Goal: Information Seeking & Learning: Learn about a topic

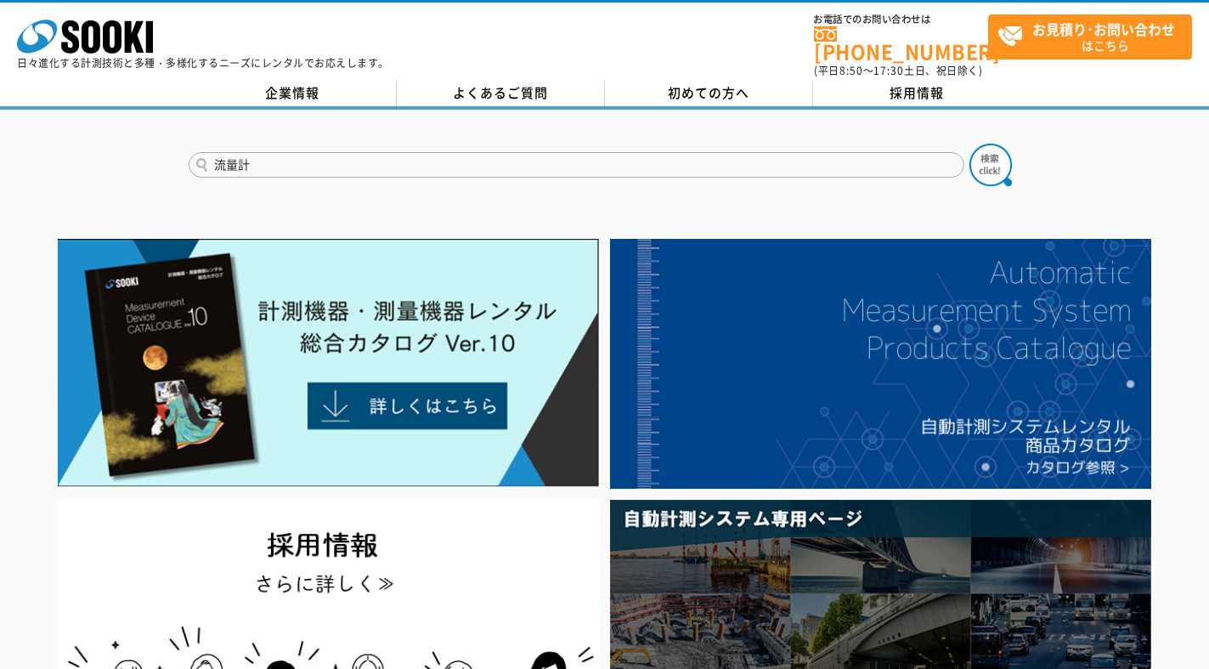
type input "流量計"
click at [970, 144] on button at bounding box center [991, 165] width 42 height 42
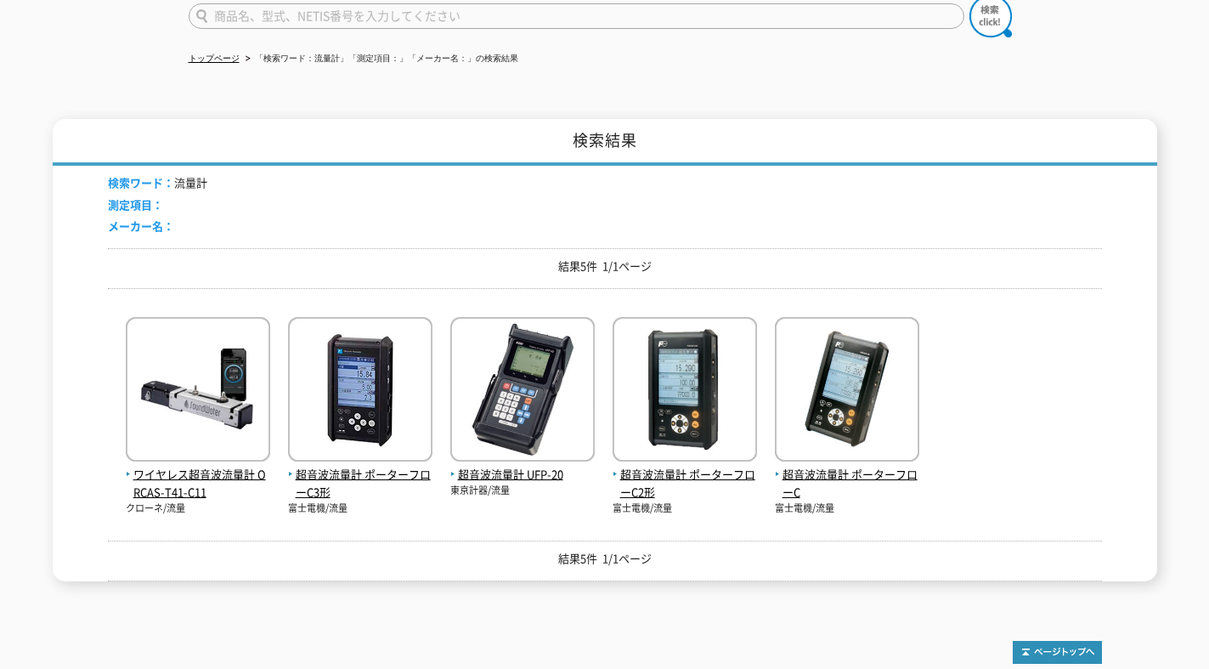
scroll to position [245, 0]
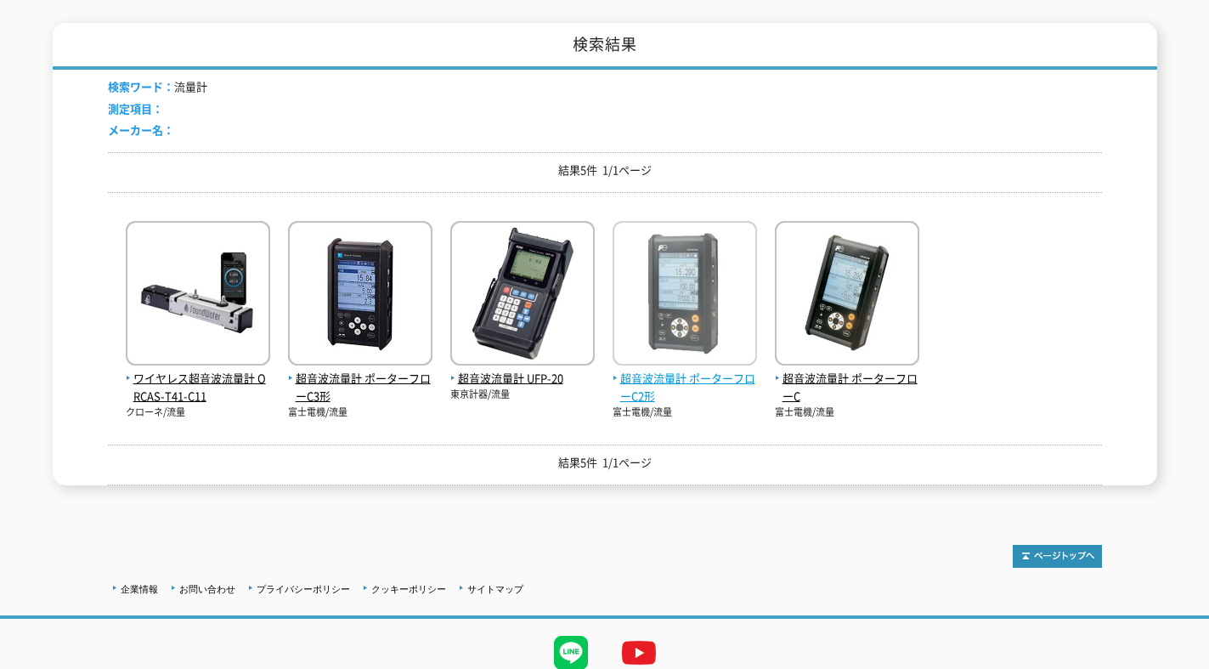
click at [665, 381] on span "超音波流量計 ポーターフローC2形" at bounding box center [685, 388] width 144 height 36
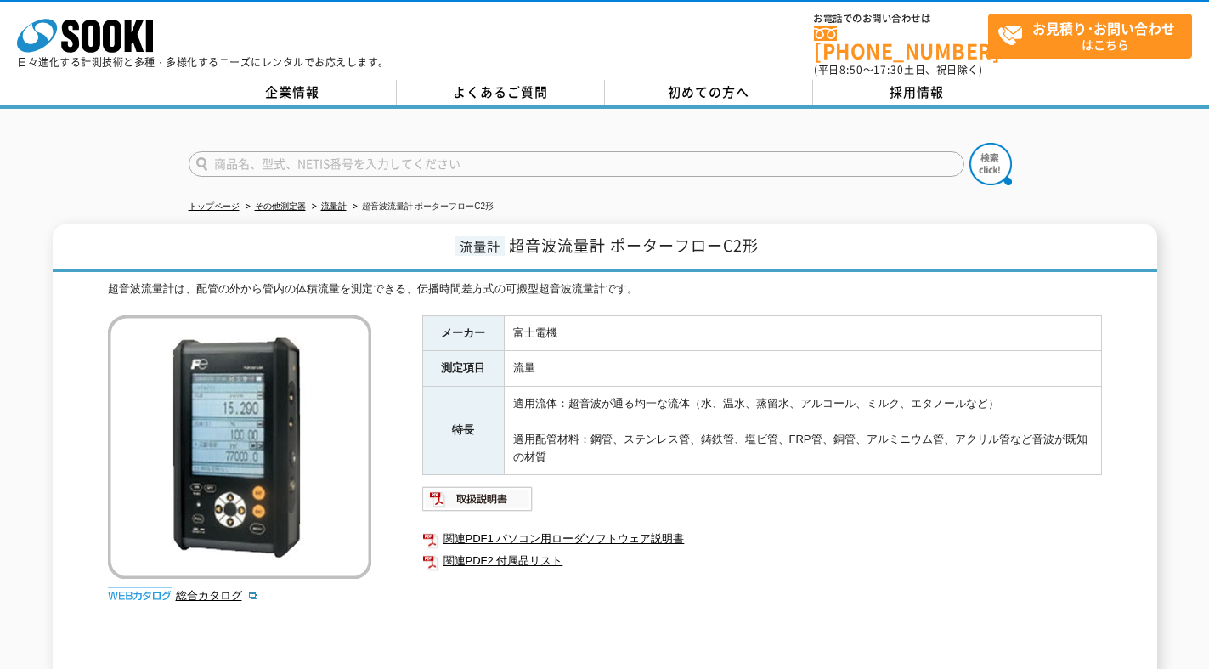
scroll to position [245, 0]
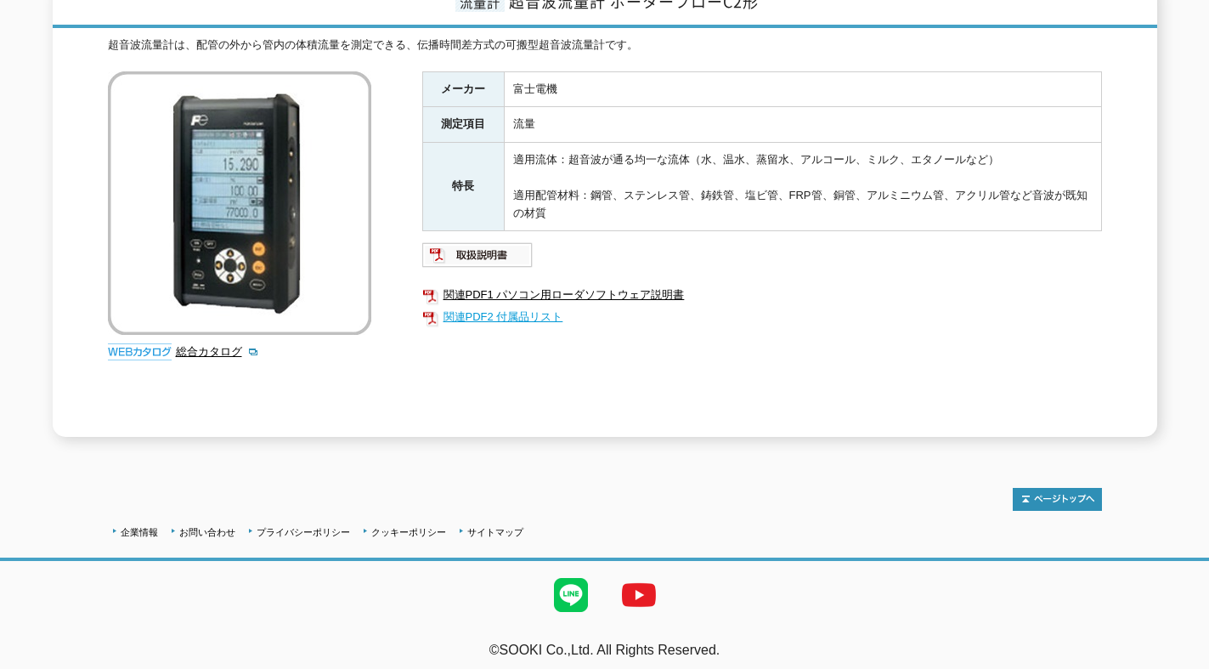
click at [514, 308] on link "関連PDF2 付属品リスト" at bounding box center [762, 317] width 680 height 22
click at [862, 3] on h1 "流量計 超音波流量計 ポーターフローC2形" at bounding box center [605, 4] width 1105 height 48
click at [1028, 113] on td "流量" at bounding box center [802, 125] width 597 height 36
click at [199, 345] on link "総合カタログ" at bounding box center [217, 351] width 83 height 13
